Goal: Information Seeking & Learning: Learn about a topic

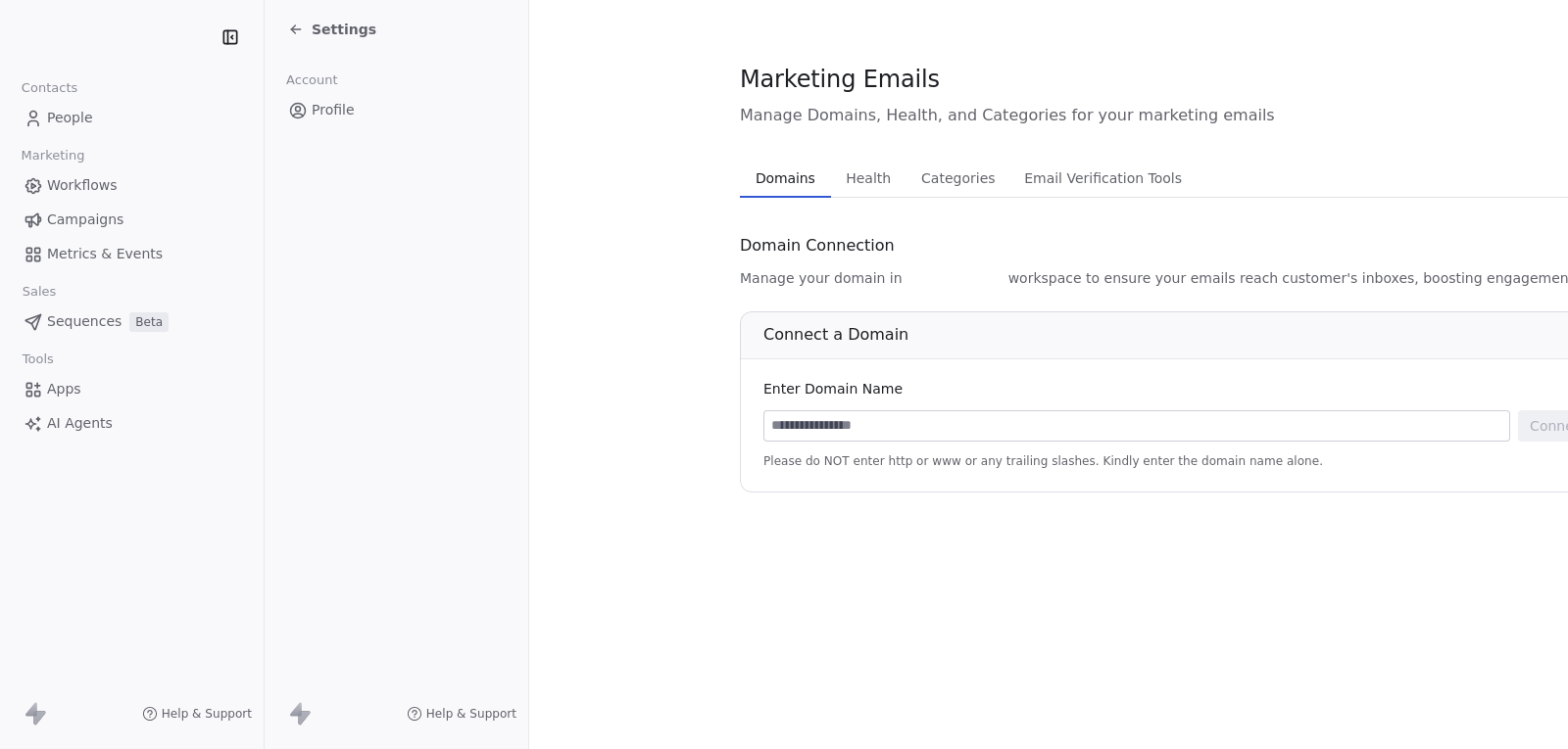
click at [77, 122] on span "People" at bounding box center [70, 118] width 46 height 21
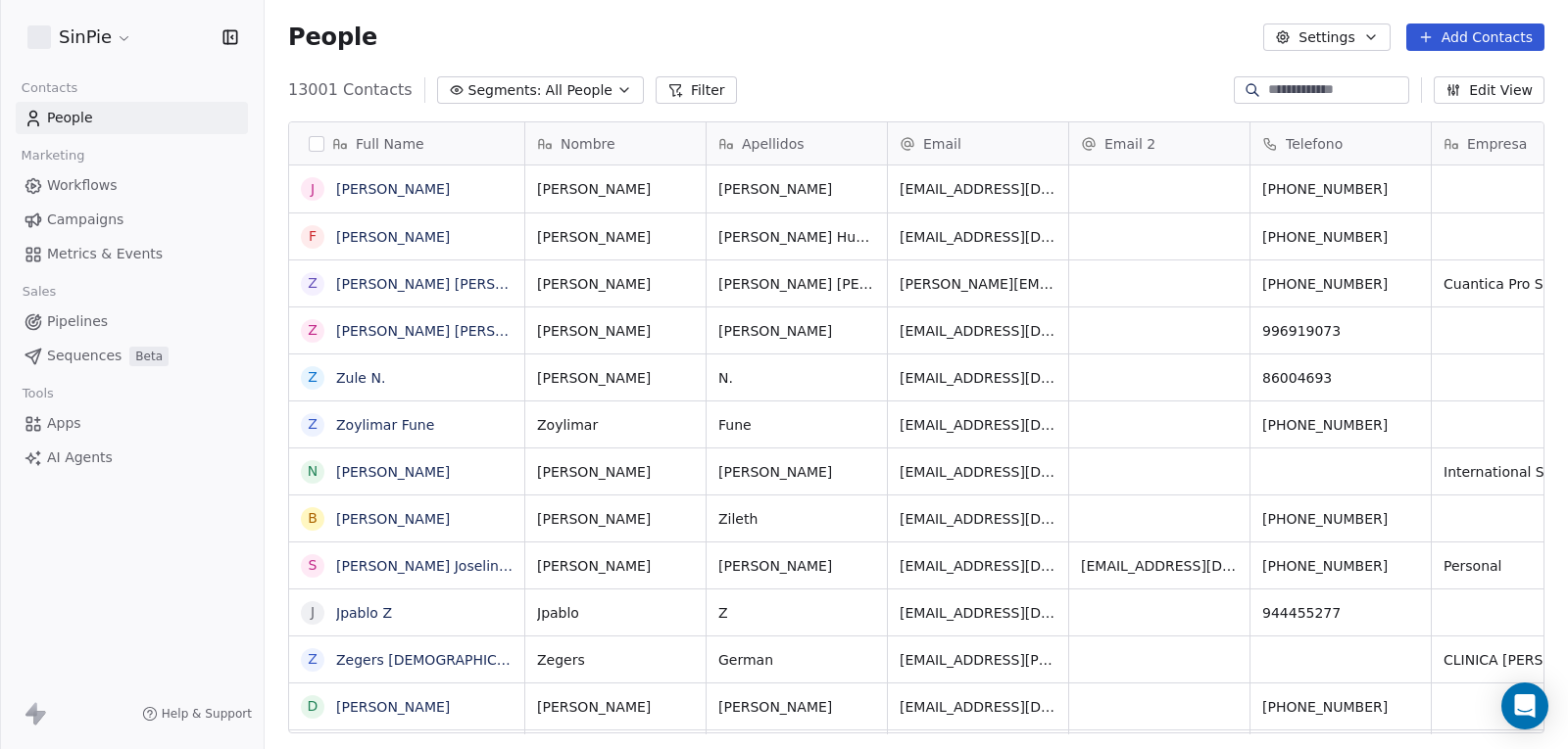
scroll to position [644, 1289]
click at [1520, 710] on icon "Open Intercom Messenger" at bounding box center [1525, 706] width 25 height 25
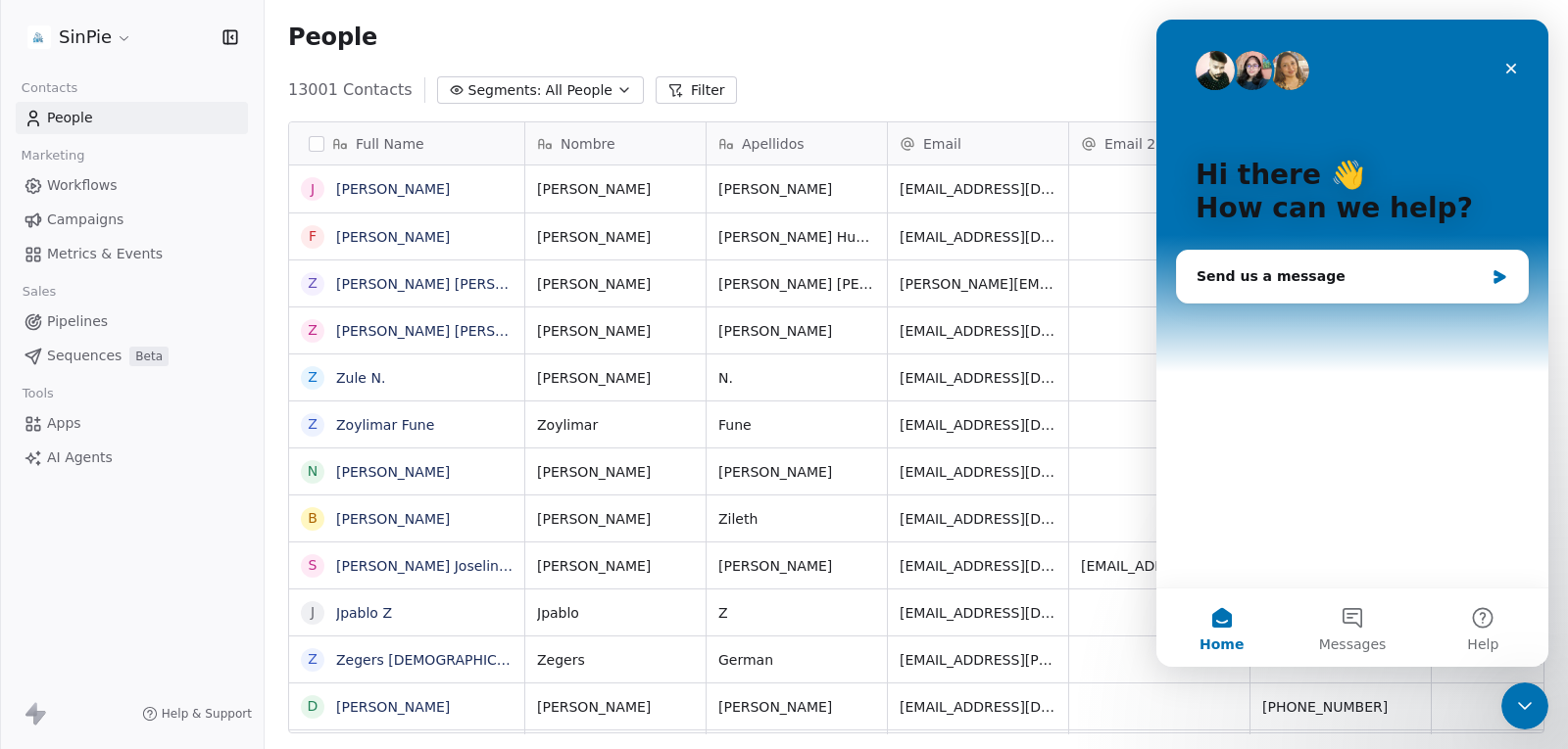
scroll to position [0, 0]
click at [1477, 631] on button "Help" at bounding box center [1483, 628] width 130 height 78
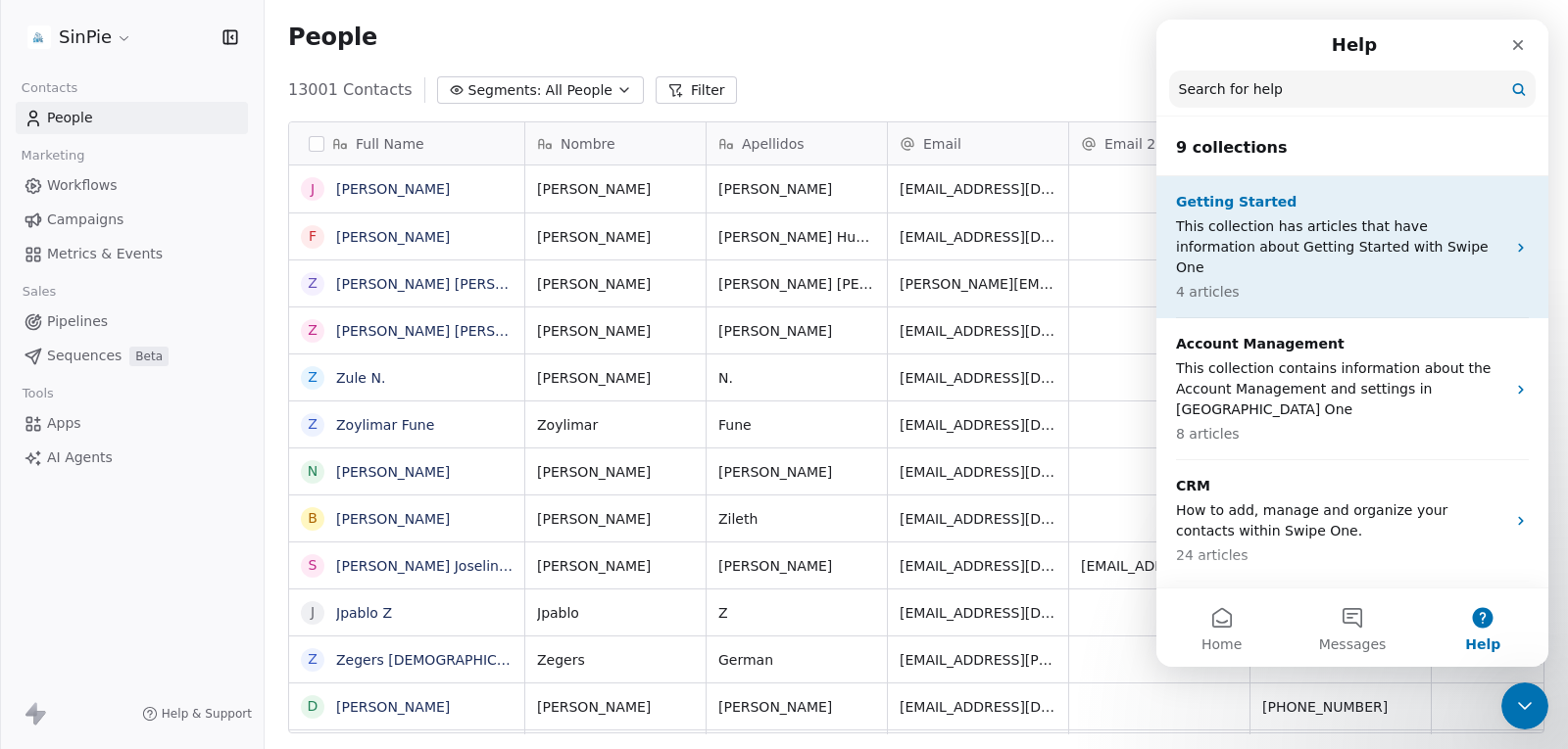
click at [1352, 215] on div "Getting Started This collection has articles that have information about Gettin…" at bounding box center [1340, 247] width 329 height 111
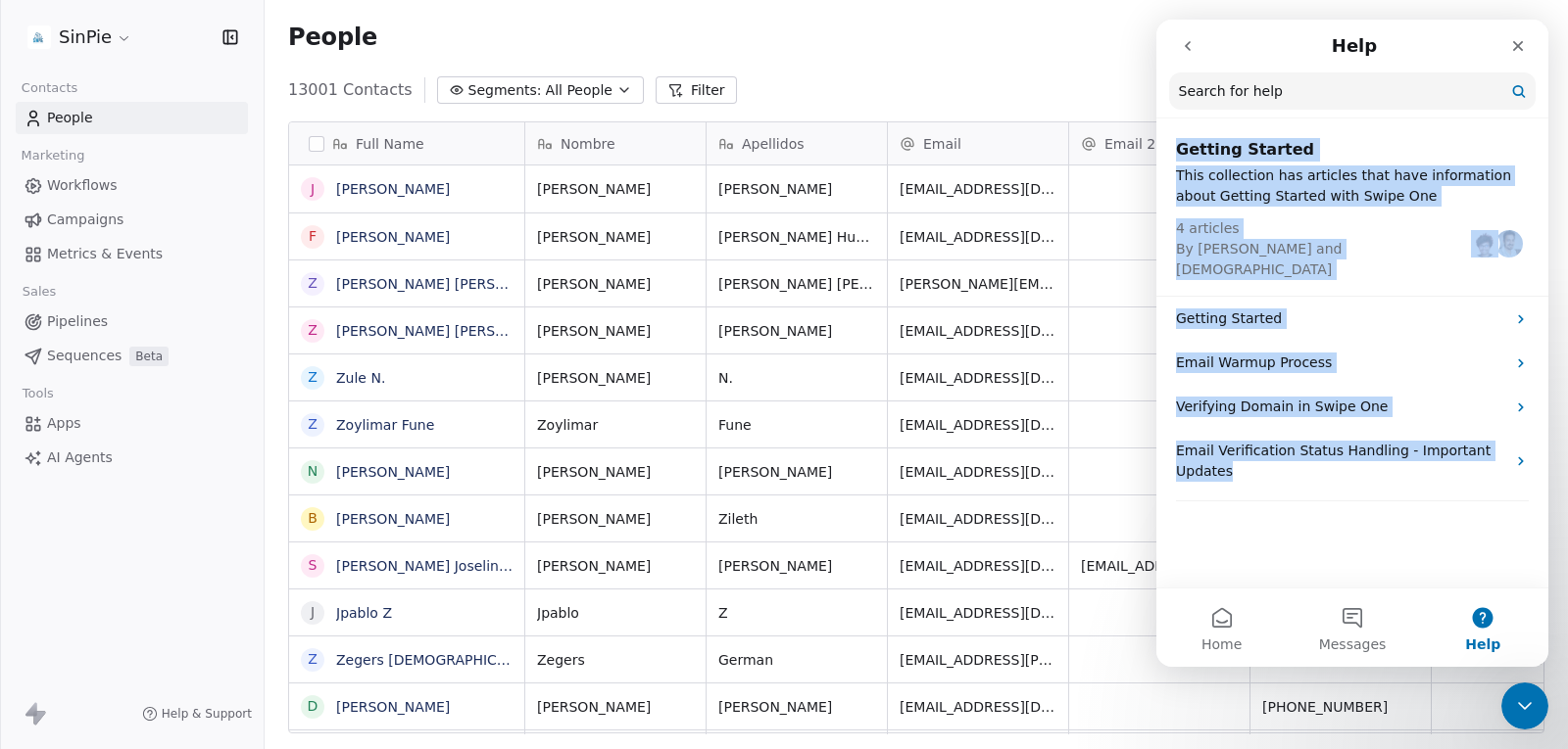
drag, startPoint x: 1179, startPoint y: 158, endPoint x: 1365, endPoint y: 481, distance: 372.7
click at [1365, 481] on div "Getting Started This collection has articles that have information about Gettin…" at bounding box center [1352, 355] width 392 height 466
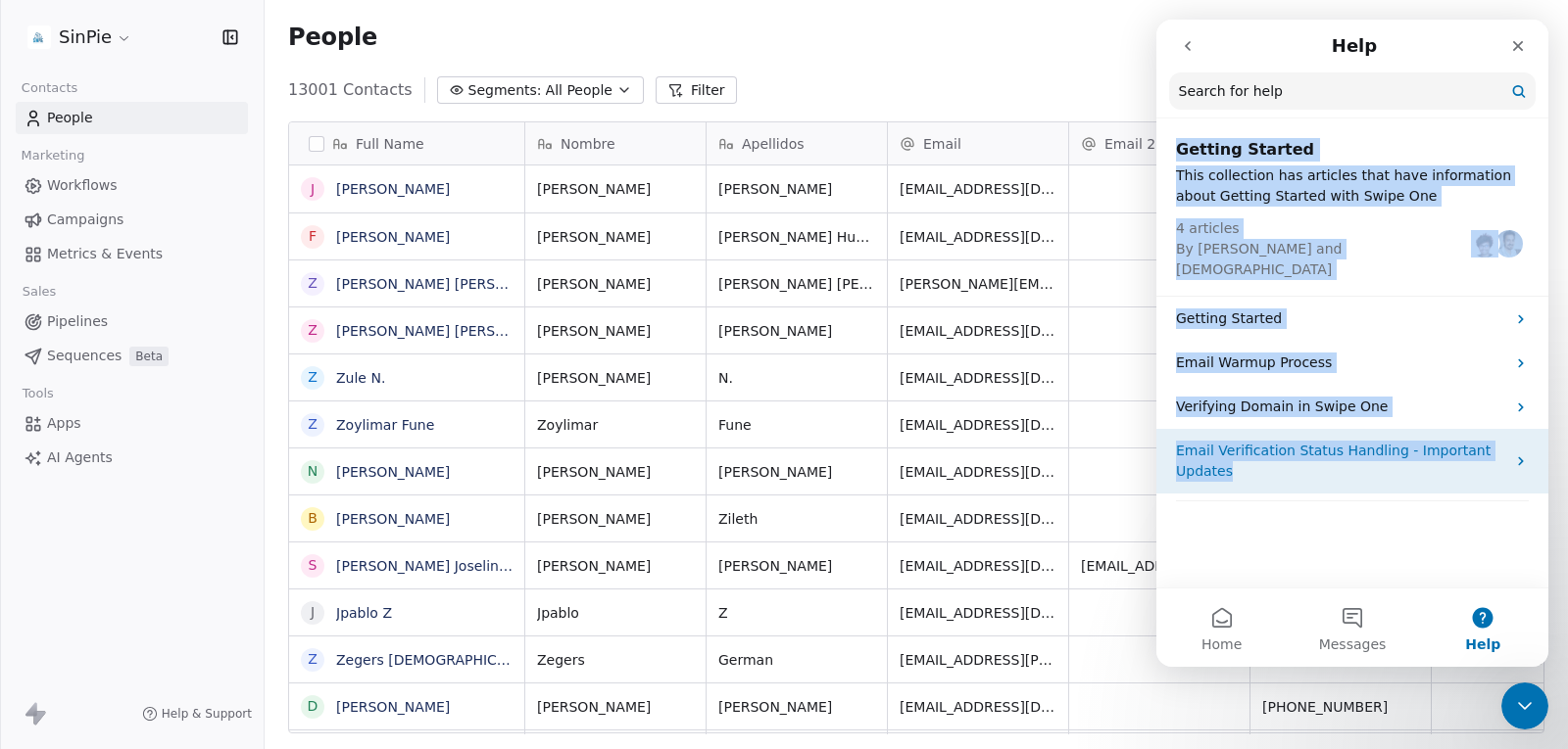
copy div "Getting Started This collection has articles that have information about Gettin…"
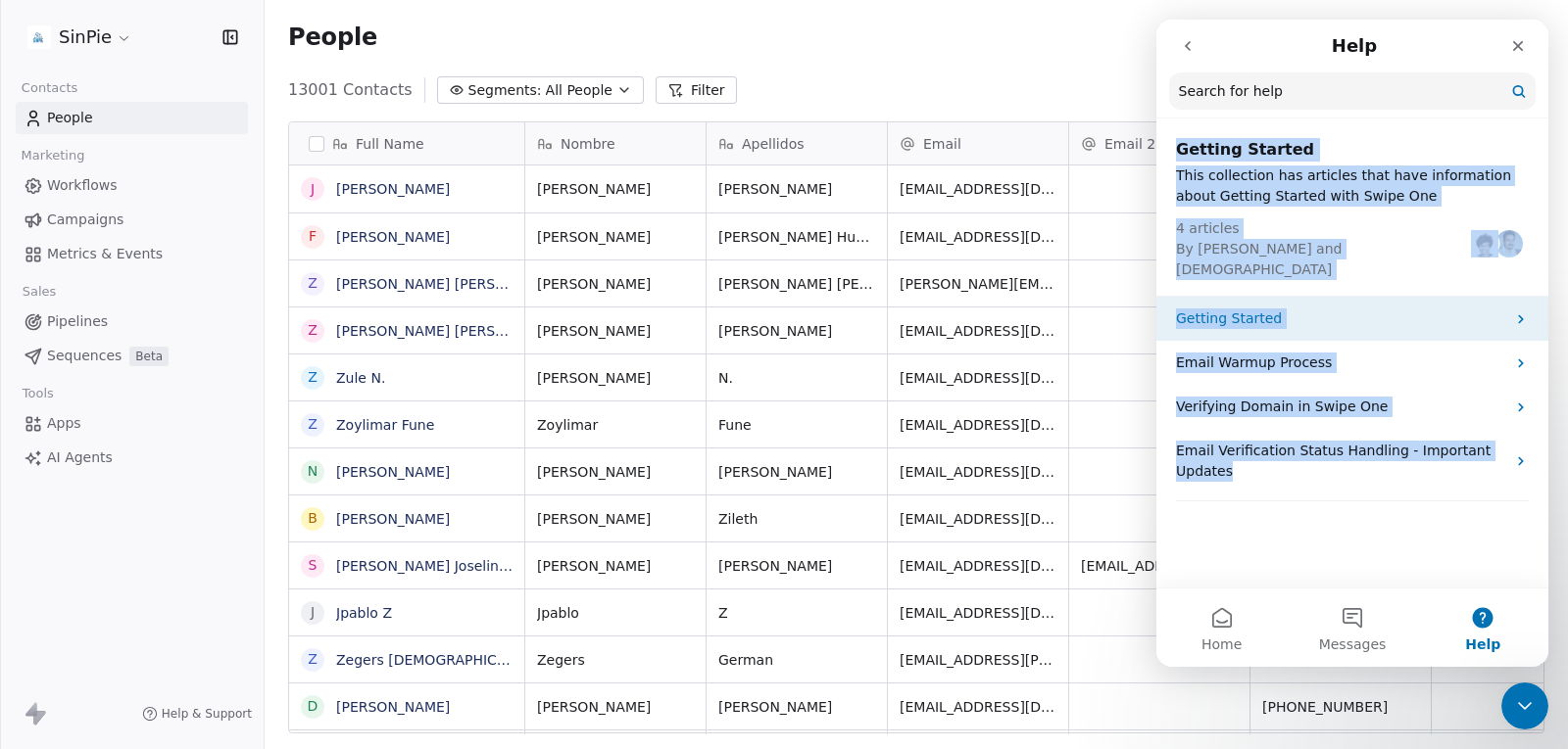
click at [1359, 297] on div "Getting Started" at bounding box center [1352, 319] width 392 height 44
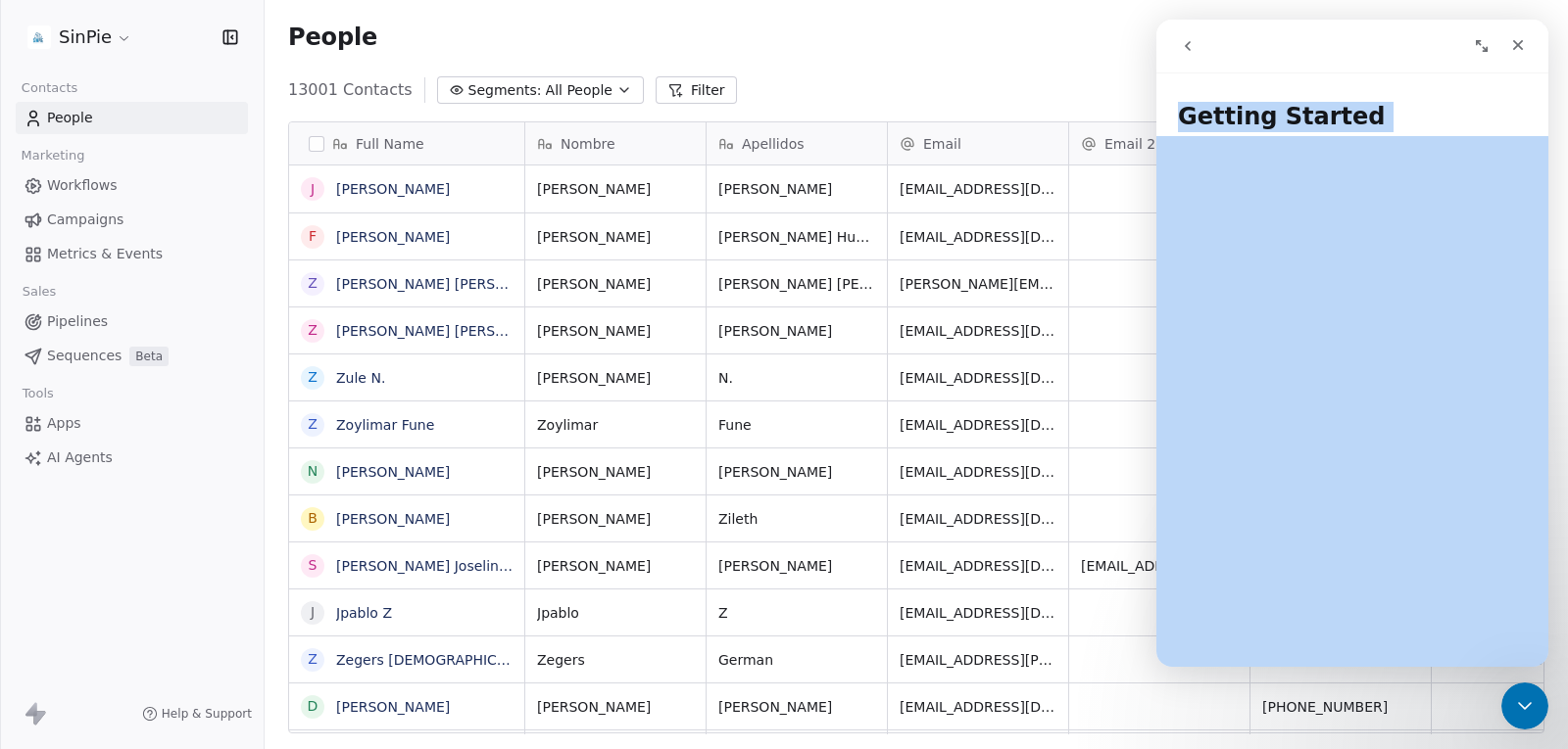
drag, startPoint x: 1179, startPoint y: 122, endPoint x: 1411, endPoint y: 498, distance: 441.8
click at [1412, 499] on div "Getting Started Did this answer your question? 😞 😐 😃 Open in help center" at bounding box center [1352, 374] width 392 height 585
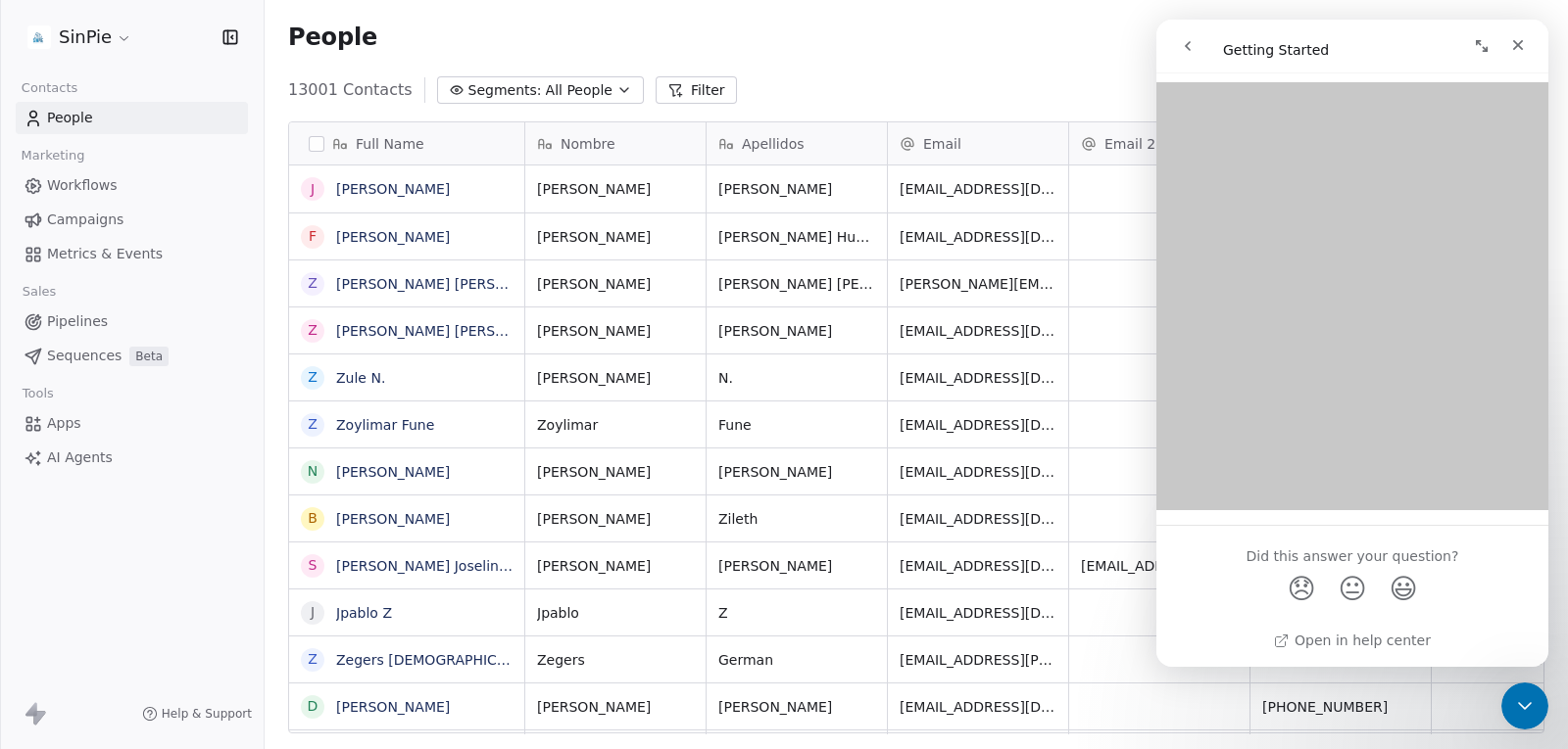
scroll to position [2648, 0]
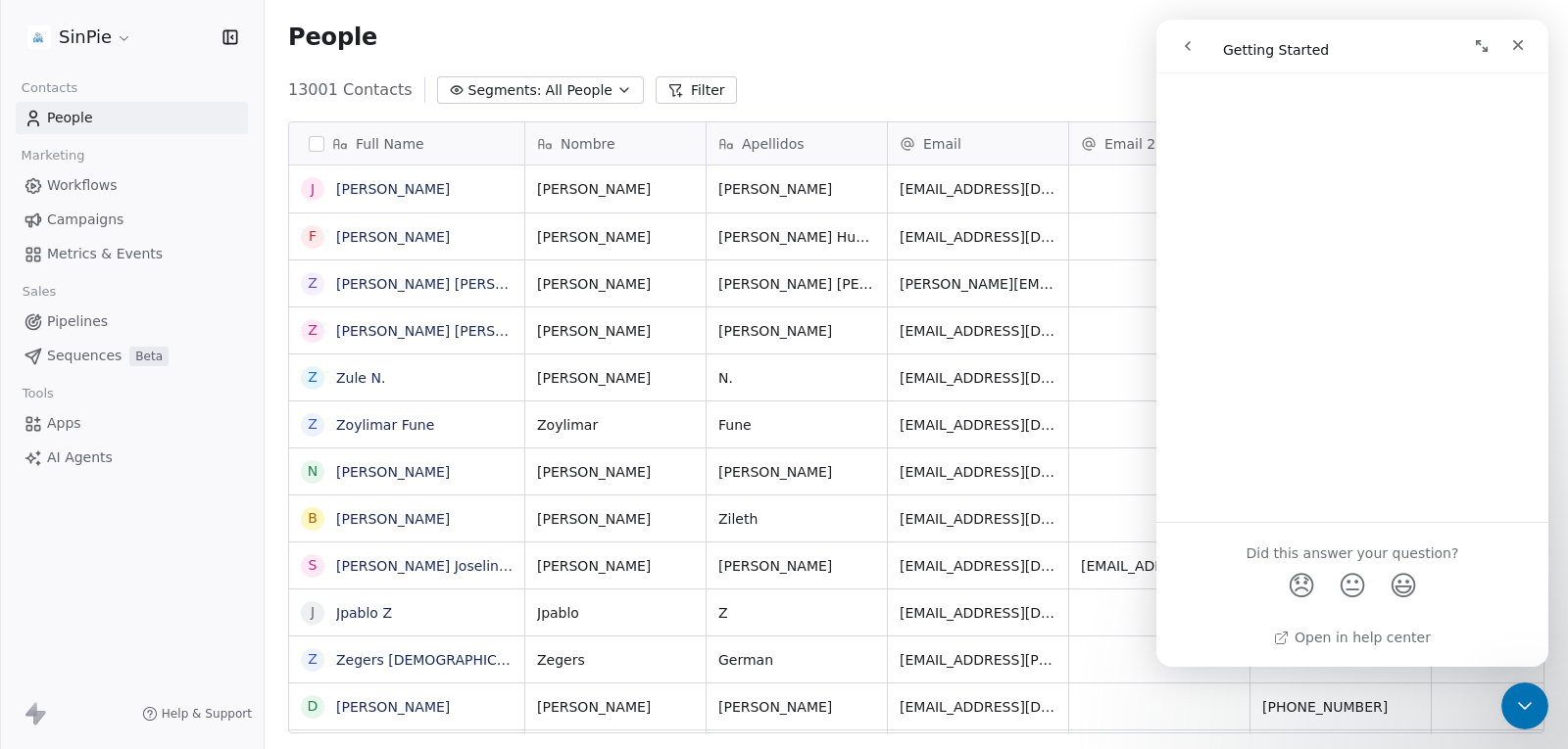
click at [1467, 603] on div "Did this answer your question? 😞 😐 😃" at bounding box center [1352, 583] width 345 height 73
click at [1349, 638] on link "Open in help center" at bounding box center [1352, 637] width 157 height 16
